Goal: Task Accomplishment & Management: Use online tool/utility

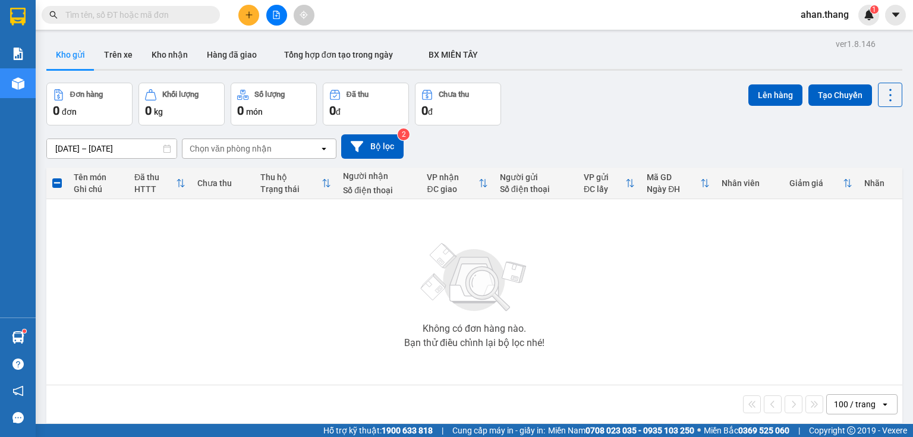
click at [277, 21] on button at bounding box center [276, 15] width 21 height 21
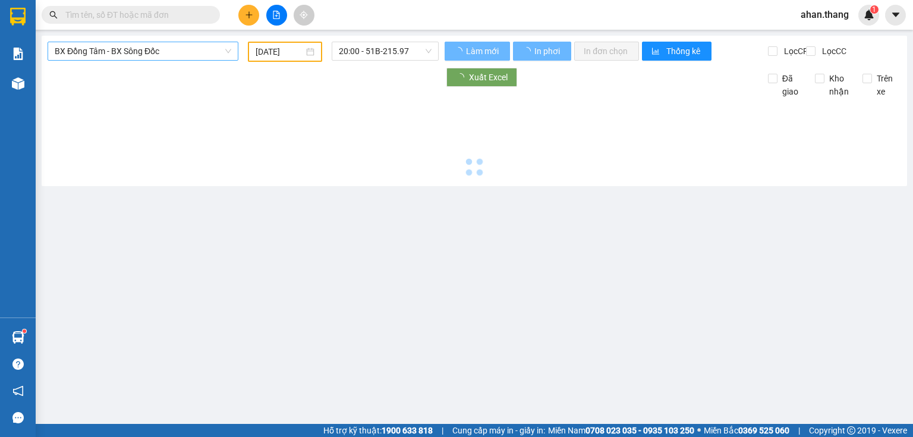
type input "[DATE]"
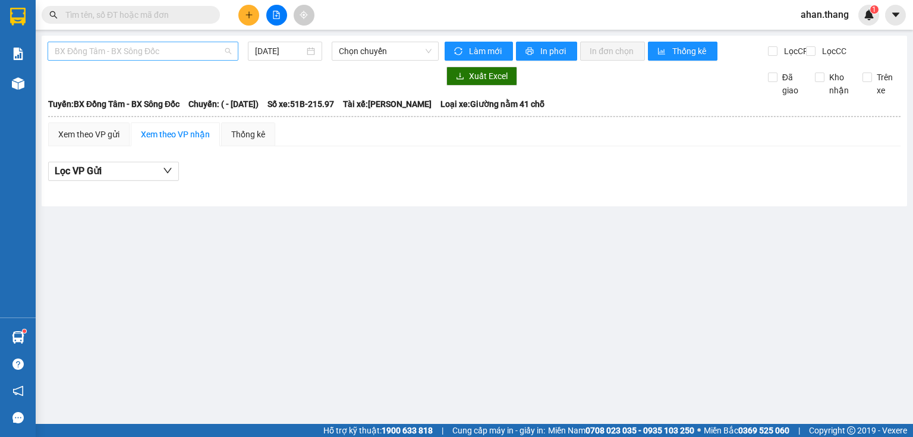
click at [195, 55] on span "BX Đồng Tâm - BX Sông Đốc" at bounding box center [143, 51] width 177 height 18
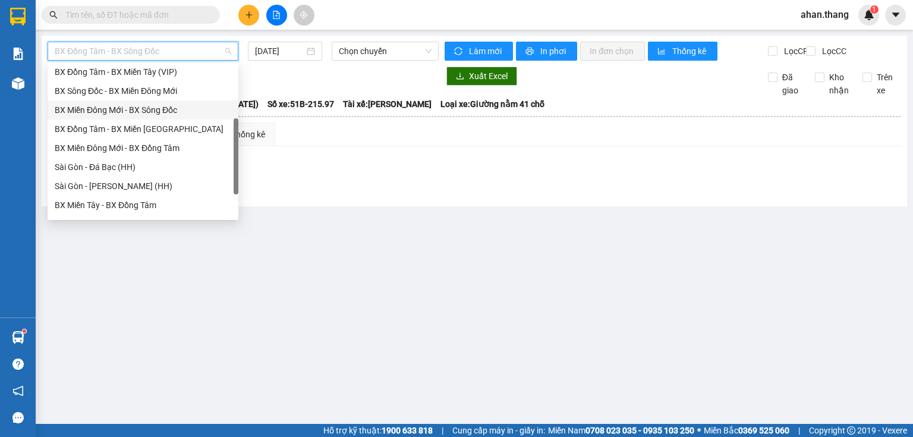
scroll to position [114, 0]
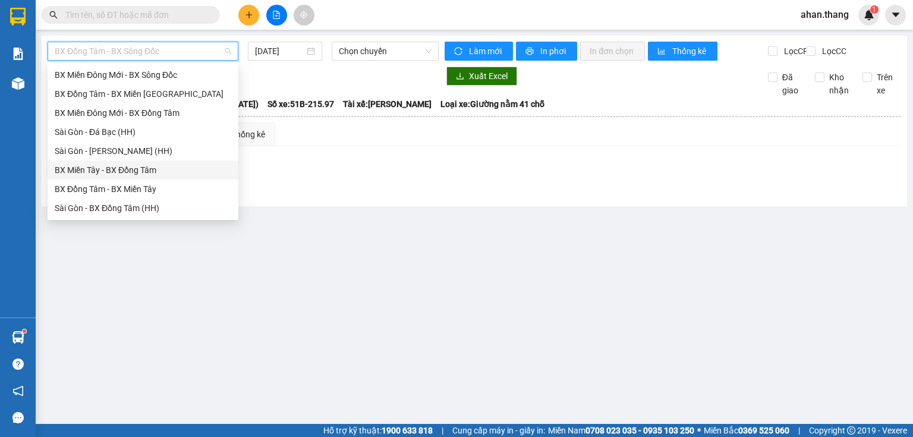
click at [146, 175] on div "BX Miền Tây - BX Đồng Tâm" at bounding box center [143, 170] width 177 height 13
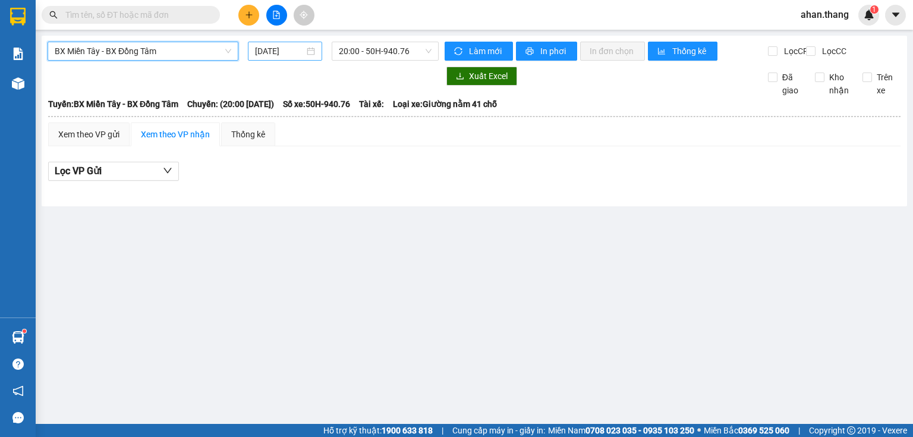
click at [266, 55] on input "[DATE]" at bounding box center [279, 51] width 49 height 13
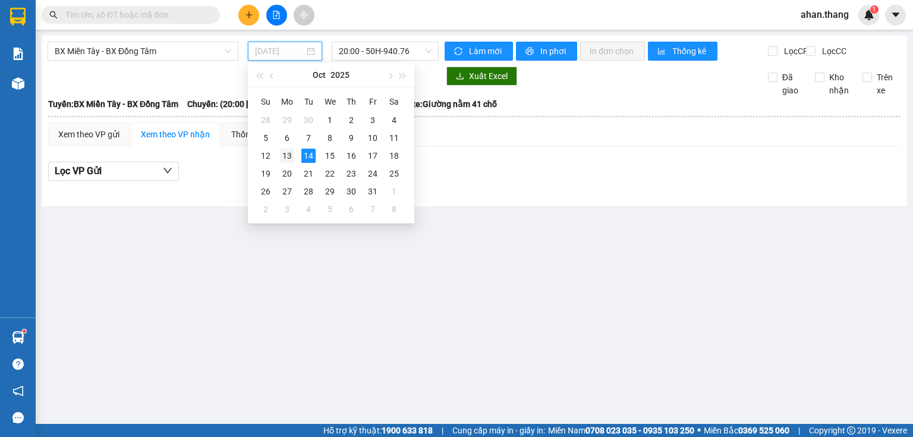
click at [288, 157] on div "13" at bounding box center [287, 156] width 14 height 14
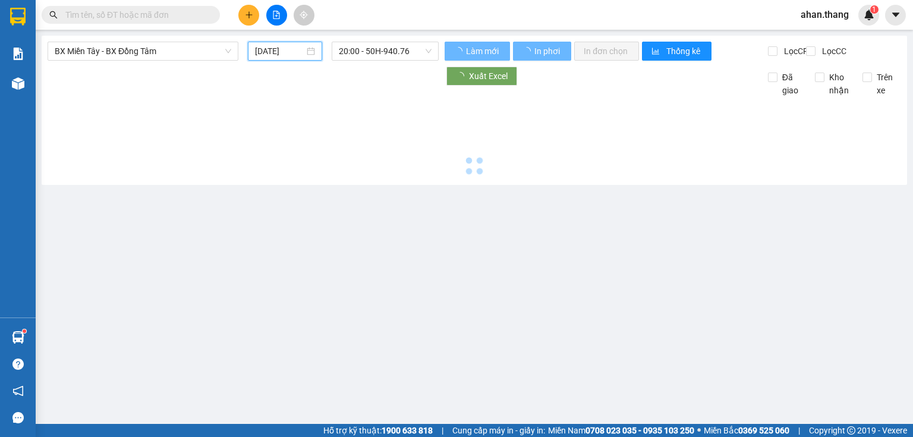
type input "[DATE]"
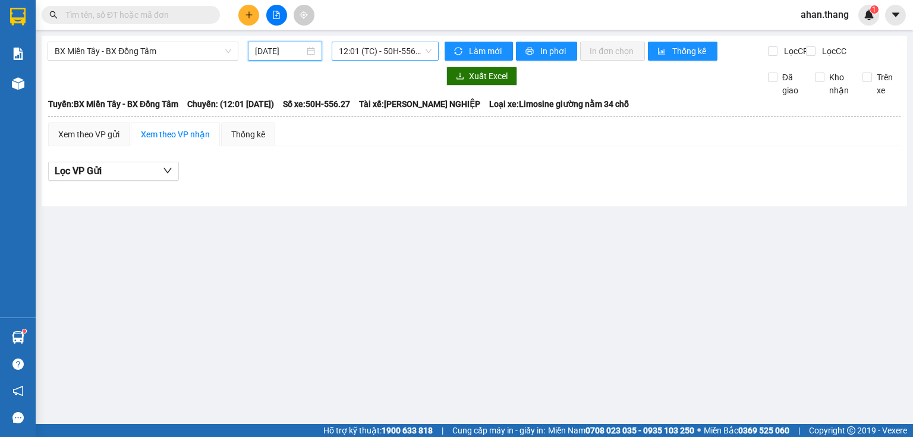
click at [360, 50] on span "12:01 (TC) - 50H-556.27" at bounding box center [385, 51] width 93 height 18
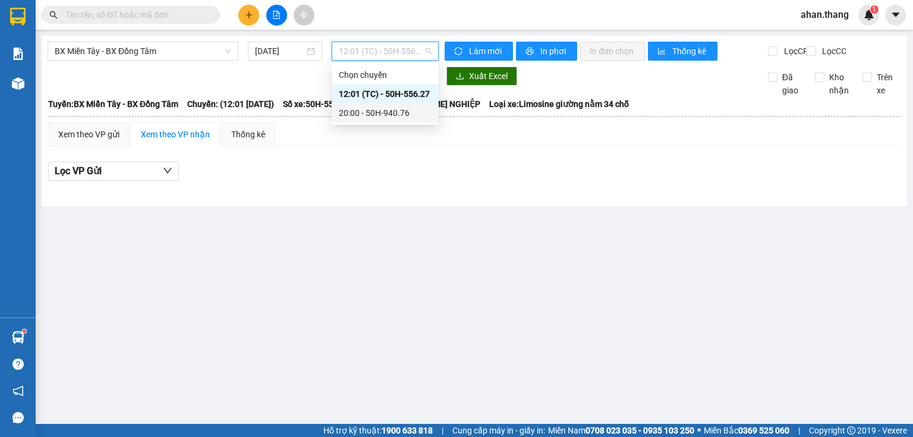
click at [372, 120] on div "20:00 - 50H-940.76" at bounding box center [385, 112] width 107 height 19
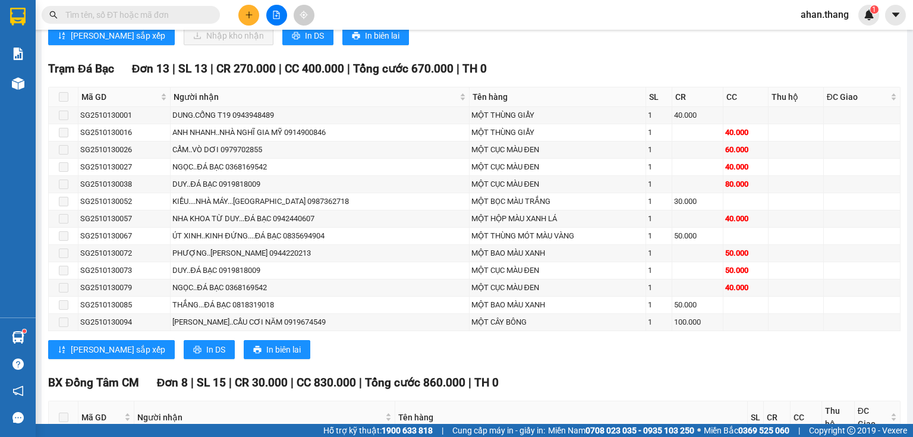
scroll to position [1744, 0]
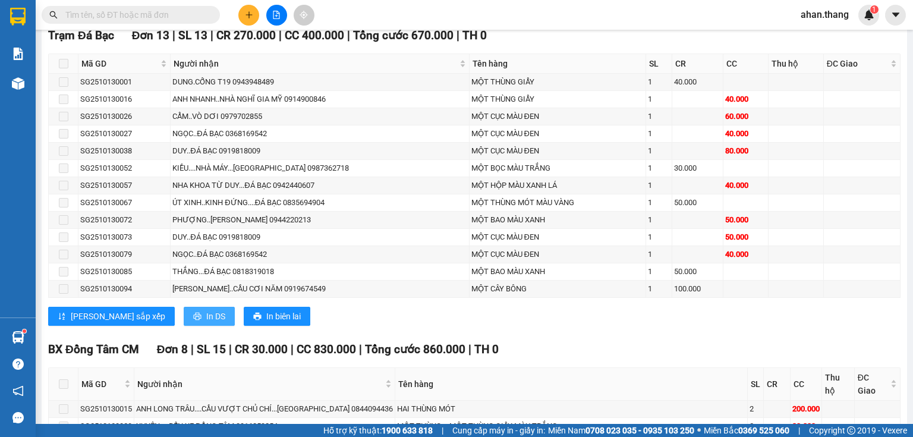
click at [206, 312] on span "In DS" at bounding box center [215, 316] width 19 height 13
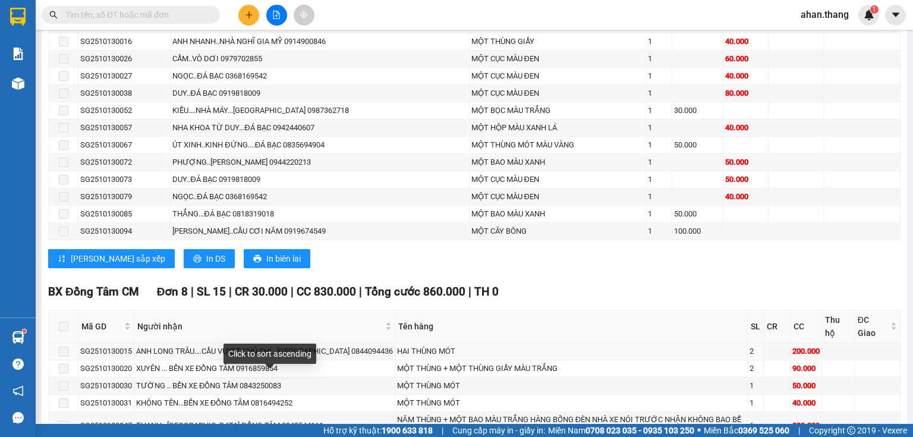
scroll to position [1927, 0]
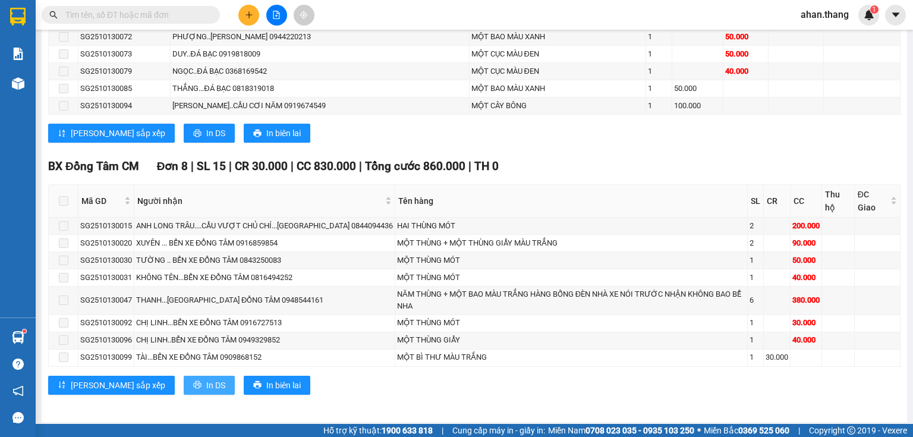
click at [184, 376] on button "In DS" at bounding box center [209, 385] width 51 height 19
